Goal: Find contact information: Find contact information

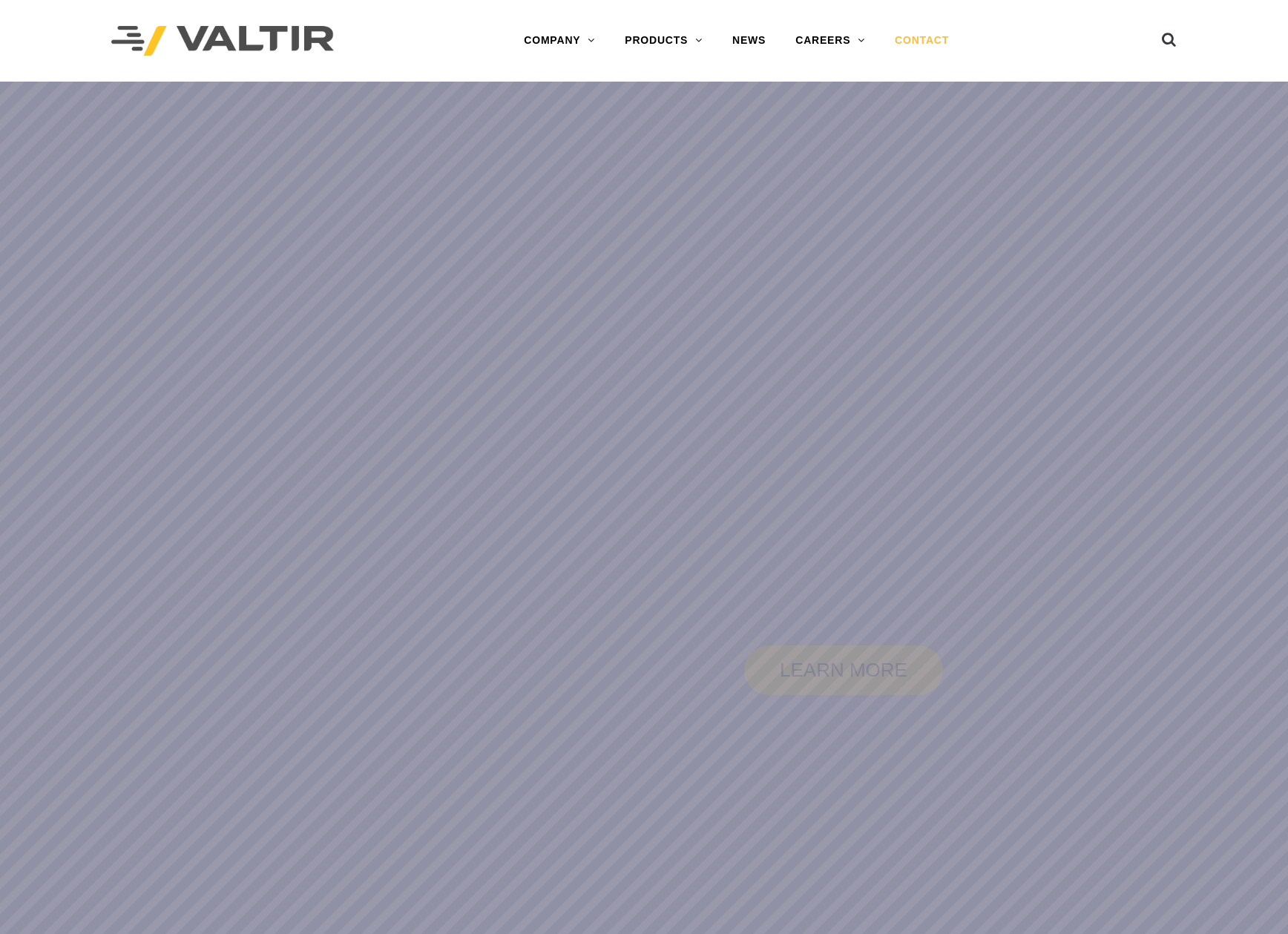
click at [902, 38] on link "CONTACT" at bounding box center [922, 41] width 84 height 30
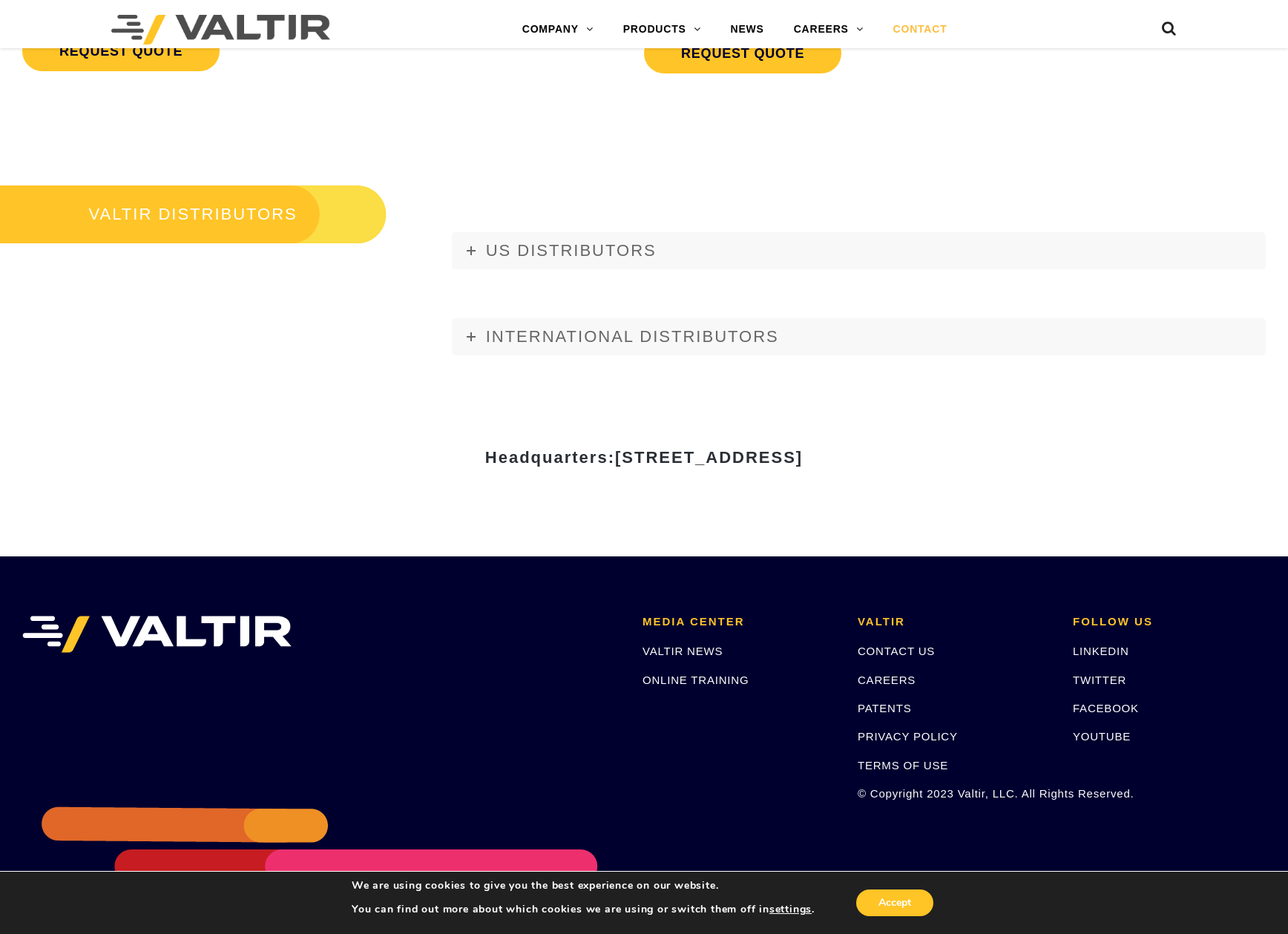
scroll to position [1754, 0]
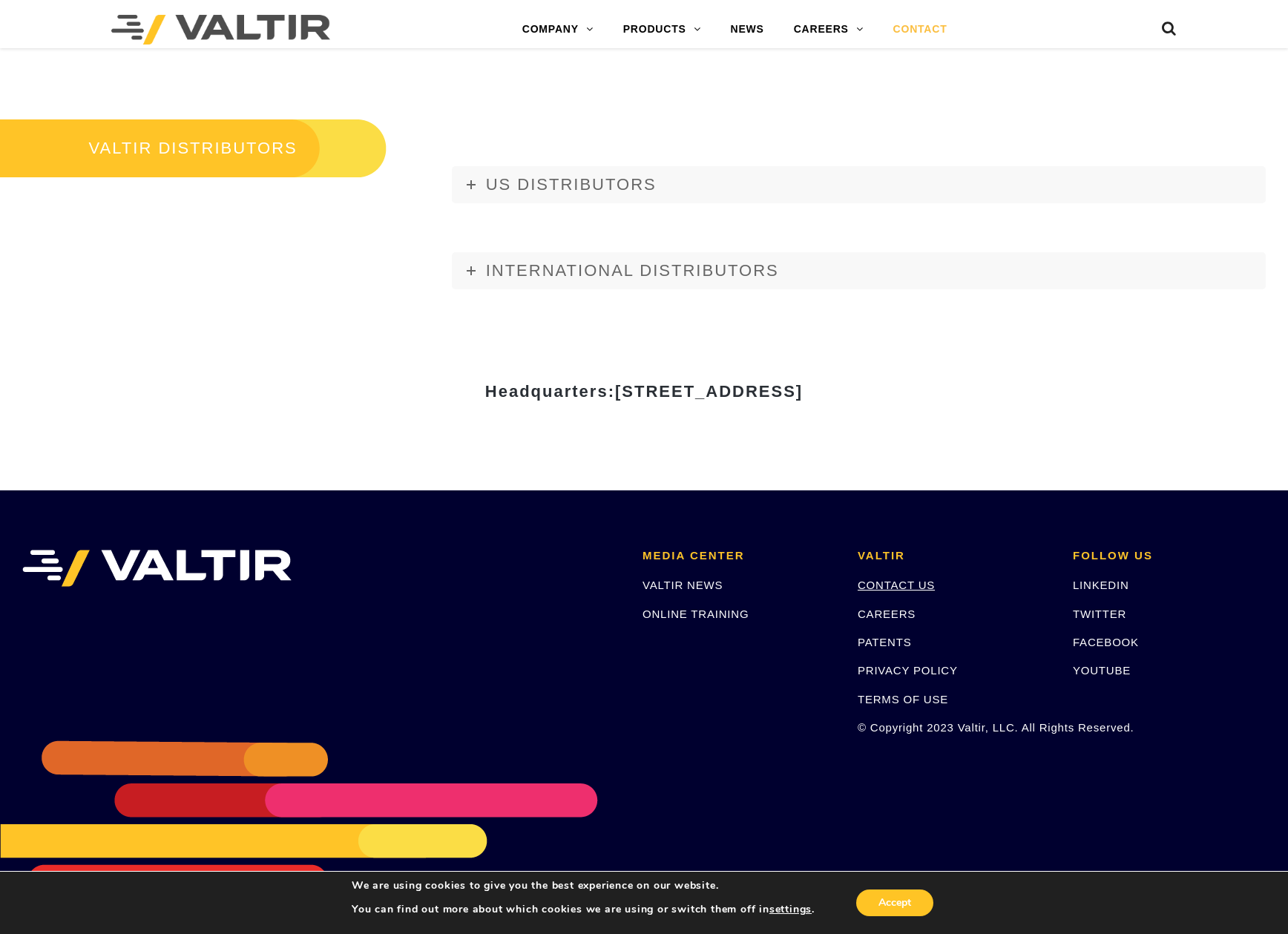
click at [899, 587] on link "CONTACT US" at bounding box center [896, 584] width 77 height 13
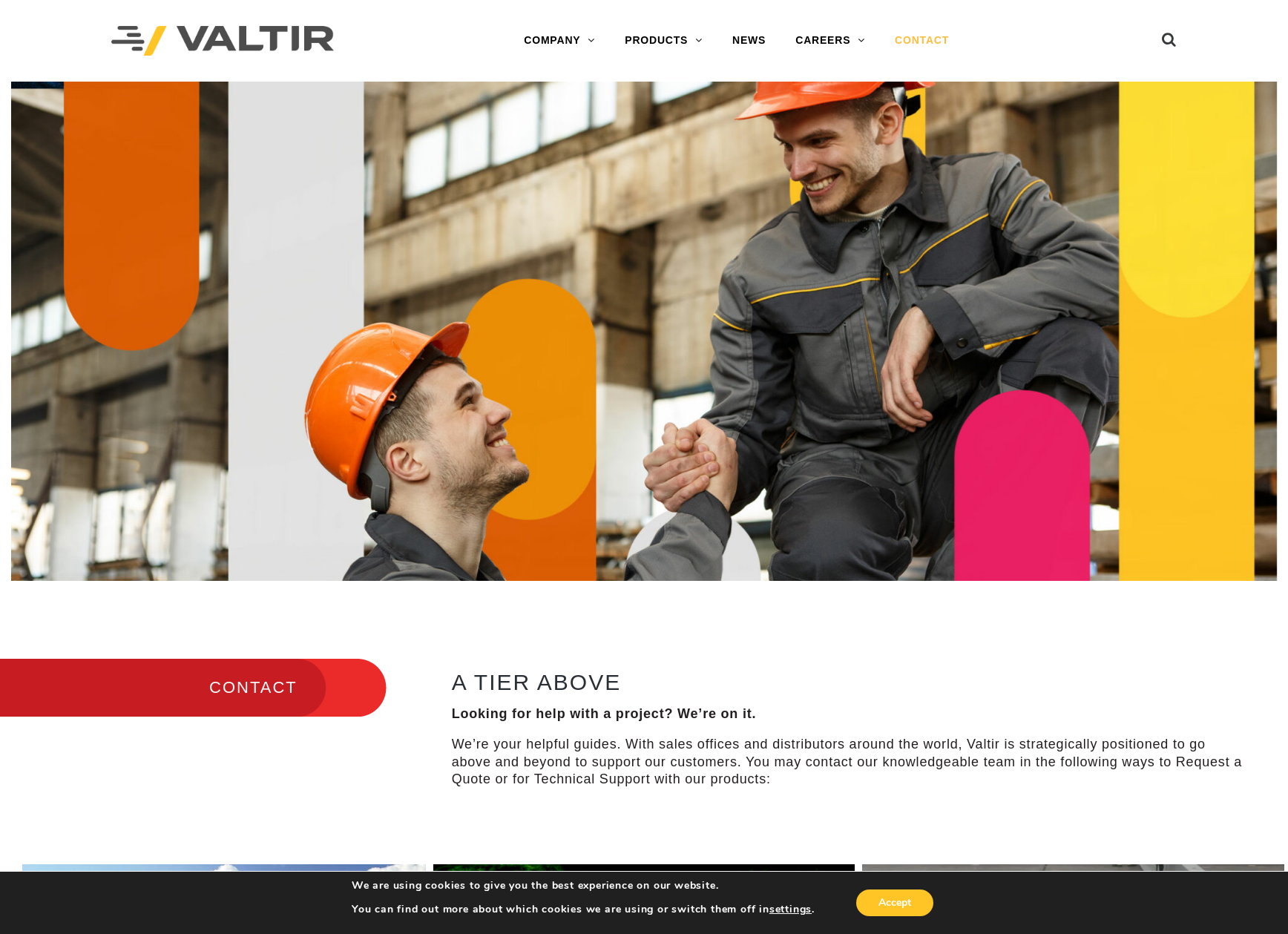
click at [834, 662] on div "A TIER ABOVE Looking for help with a project? We’re on it. We’re your helpful g…" at bounding box center [858, 734] width 858 height 155
click at [749, 43] on link "NEWS" at bounding box center [749, 41] width 63 height 30
